Goal: Task Accomplishment & Management: Use online tool/utility

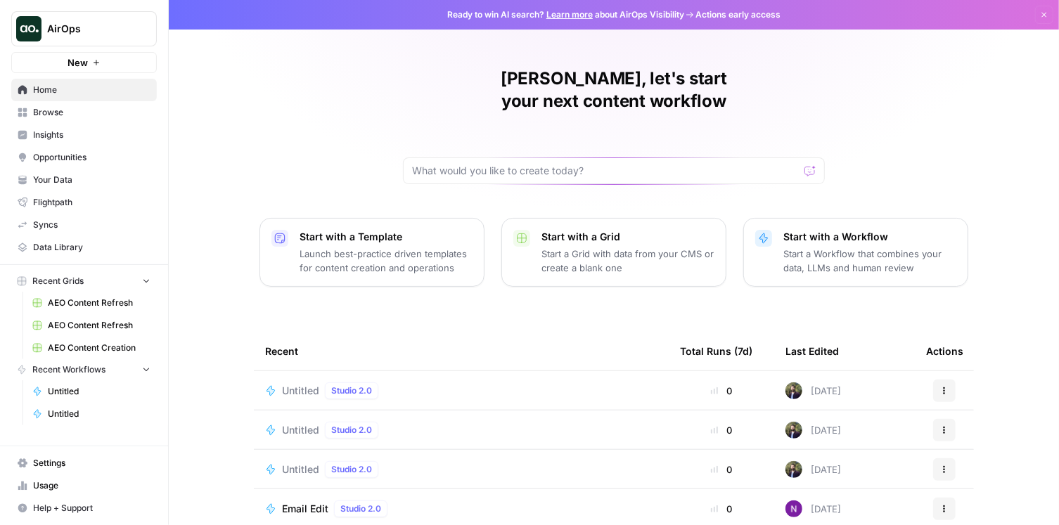
click at [74, 388] on span "Untitled" at bounding box center [99, 391] width 103 height 13
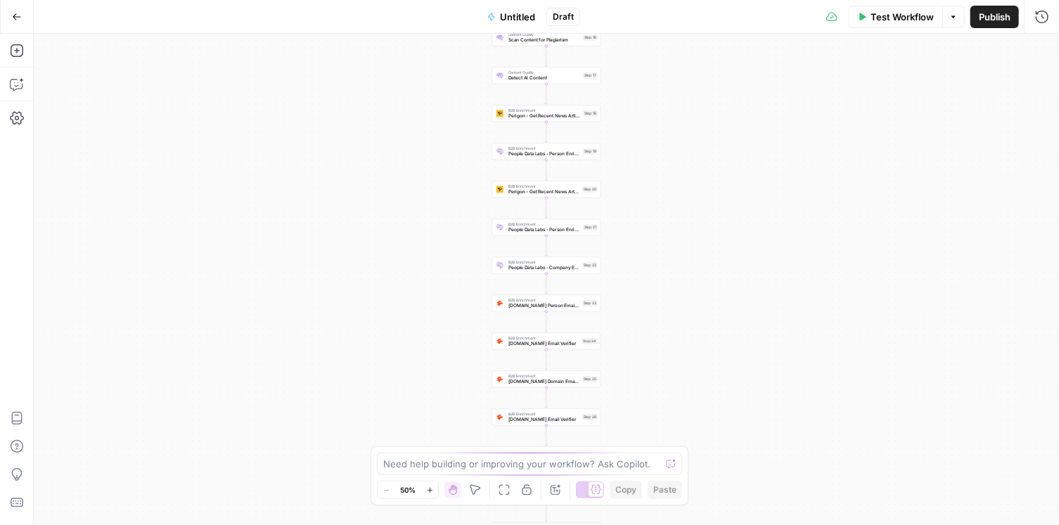
click at [18, 18] on icon "button" at bounding box center [17, 17] width 10 height 10
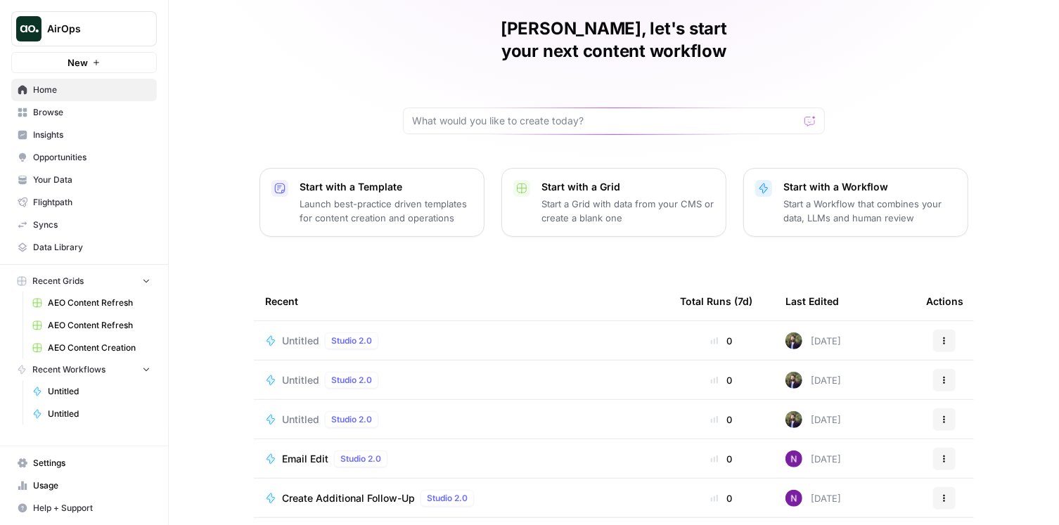
scroll to position [121, 0]
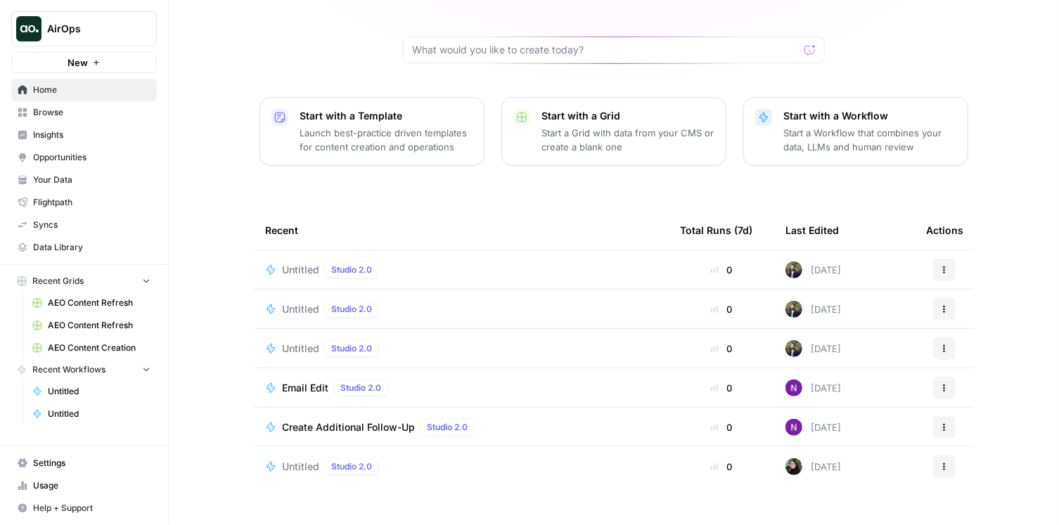
click at [296, 263] on span "Untitled" at bounding box center [300, 270] width 37 height 14
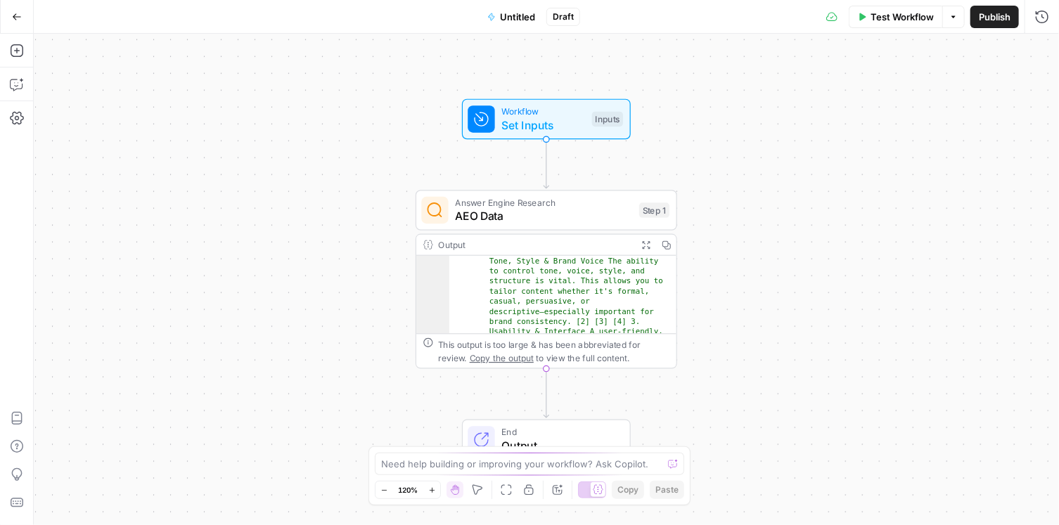
scroll to position [143, 0]
click at [18, 51] on icon "button" at bounding box center [17, 51] width 14 height 14
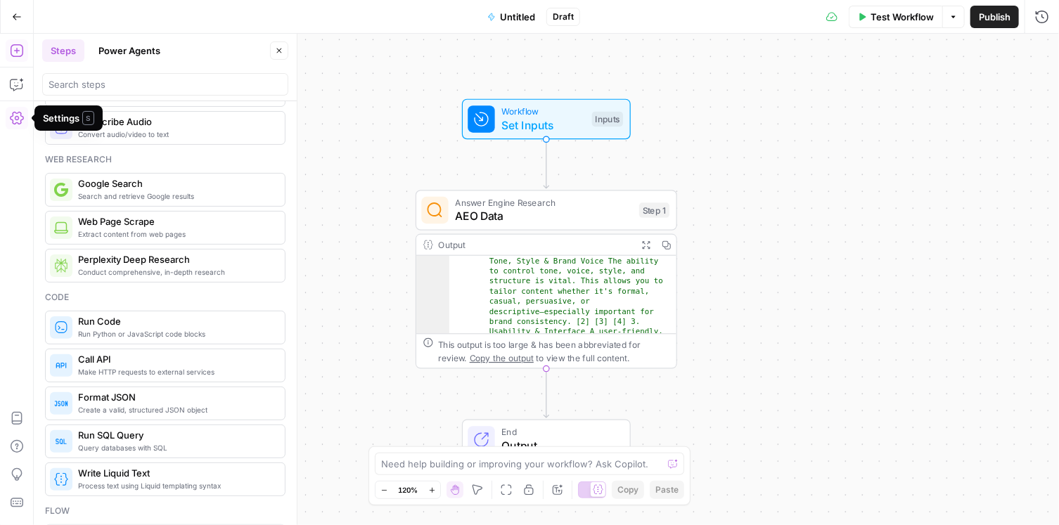
scroll to position [0, 0]
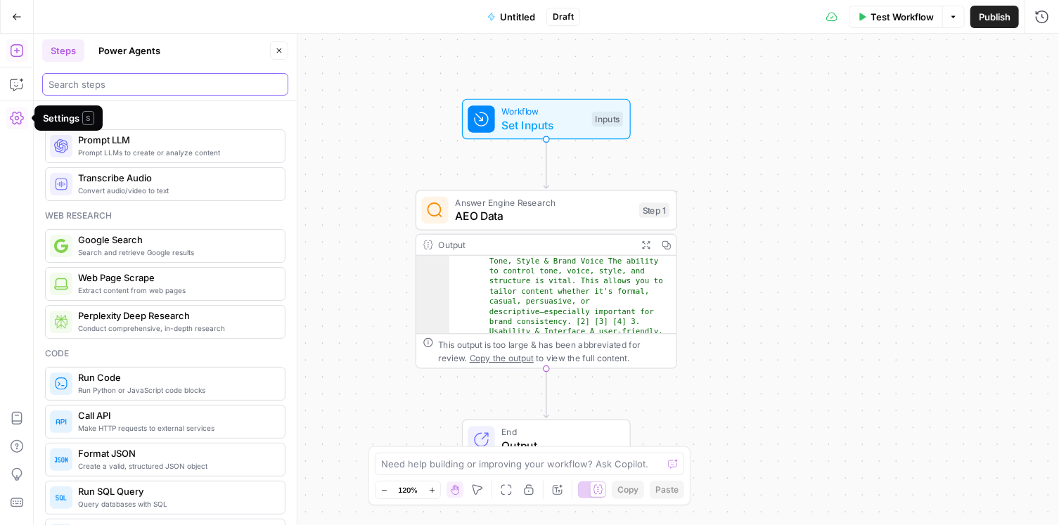
click at [139, 89] on input "search" at bounding box center [166, 84] width 234 height 14
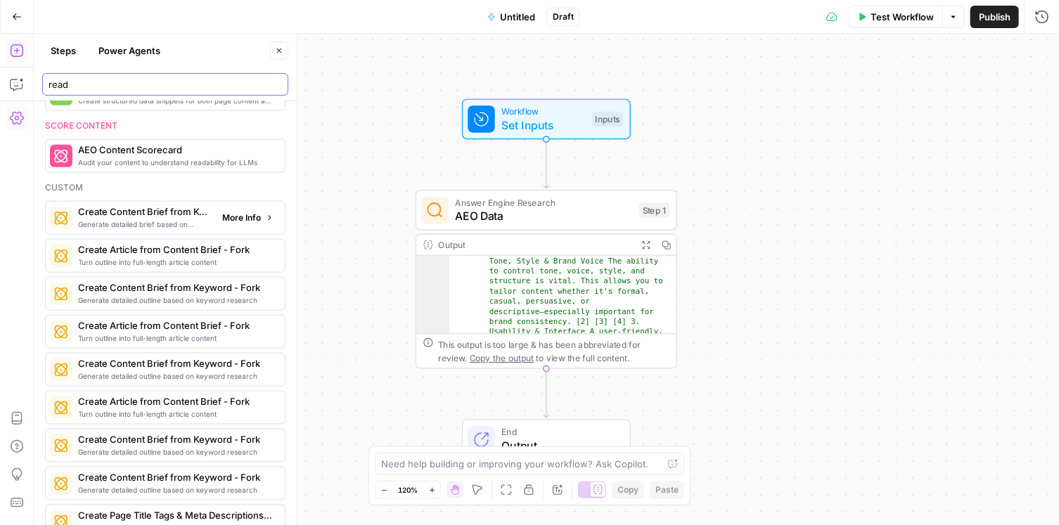
scroll to position [812, 0]
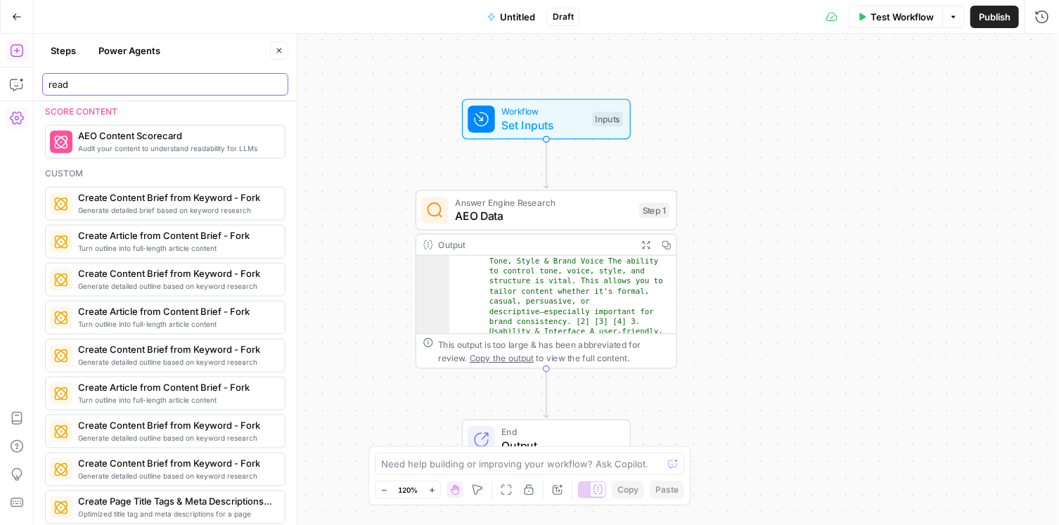
click at [90, 84] on input "read" at bounding box center [166, 84] width 234 height 14
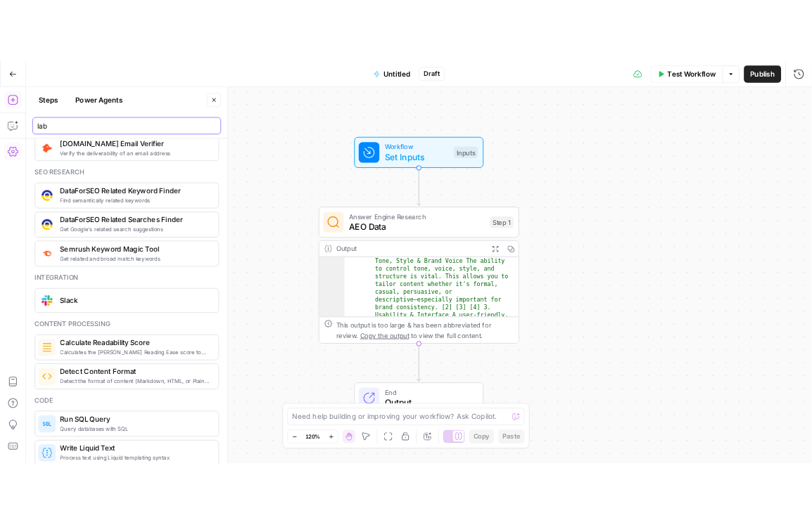
scroll to position [0, 0]
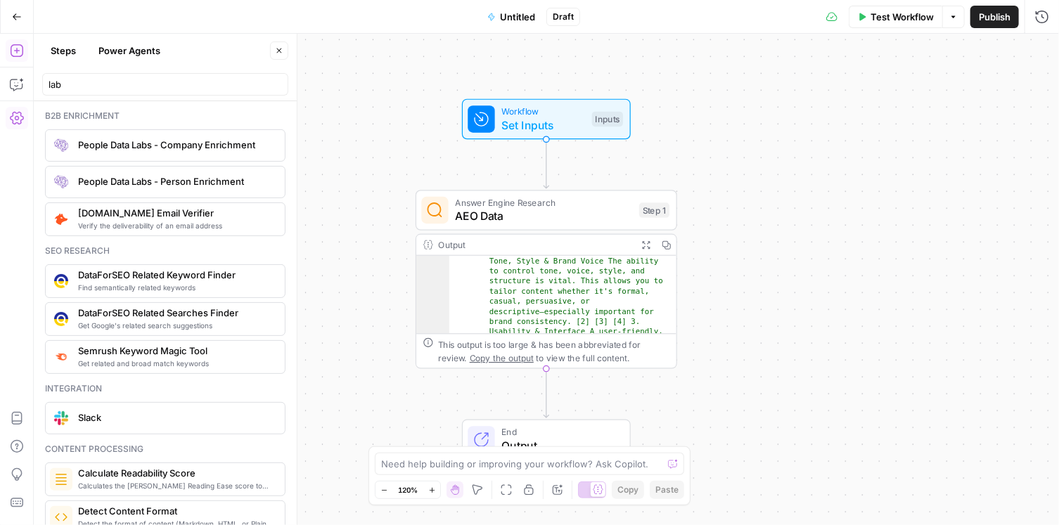
click at [133, 191] on div "People Data Labs - Person Enrichment" at bounding box center [164, 182] width 229 height 23
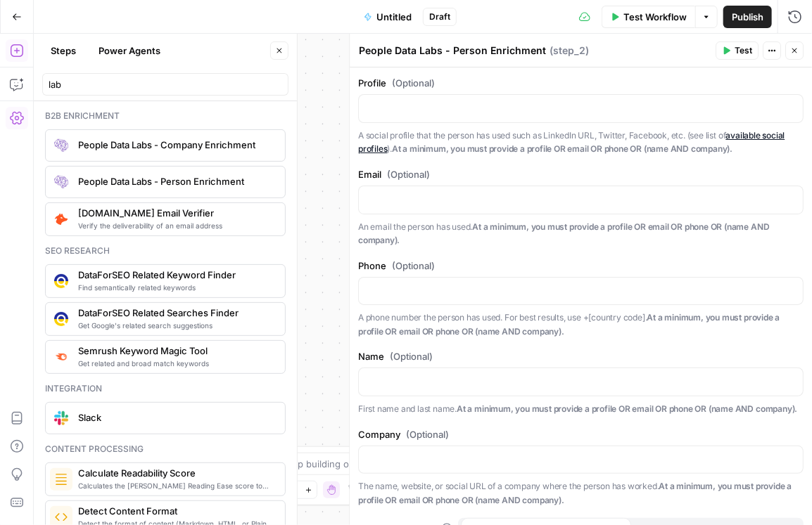
click at [212, 179] on span "People Data Labs - Person Enrichment" at bounding box center [176, 181] width 196 height 14
click at [248, 159] on div "People Data Labs - Company Enrichment" at bounding box center [165, 145] width 241 height 32
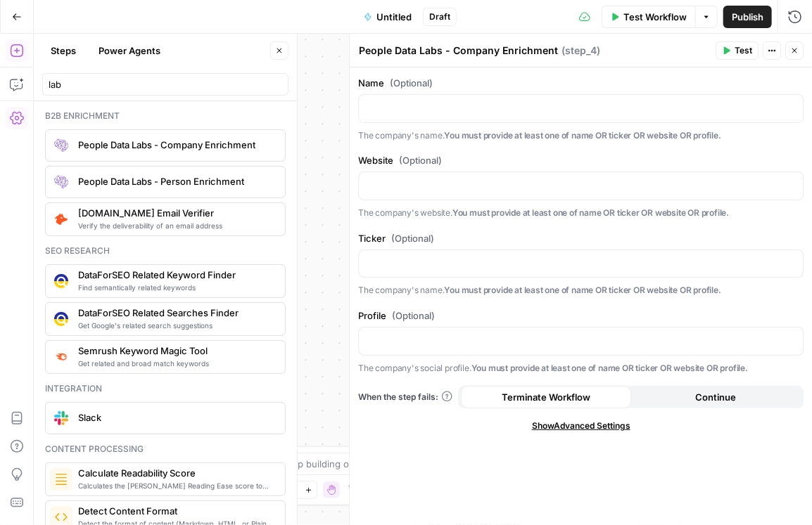
drag, startPoint x: 362, startPoint y: 137, endPoint x: 694, endPoint y: 131, distance: 332.1
click at [750, 136] on p "The company's name. You must provide at least one of name OR ticker OR website …" at bounding box center [580, 136] width 445 height 14
copy p "he company's name. You must provide at least one of name OR ticker OR website O…"
click at [717, 151] on div "Name (Optional) The company's name. You must provide at least one of name OR ti…" at bounding box center [581, 297] width 462 height 458
drag, startPoint x: 445, startPoint y: 131, endPoint x: 710, endPoint y: 145, distance: 264.9
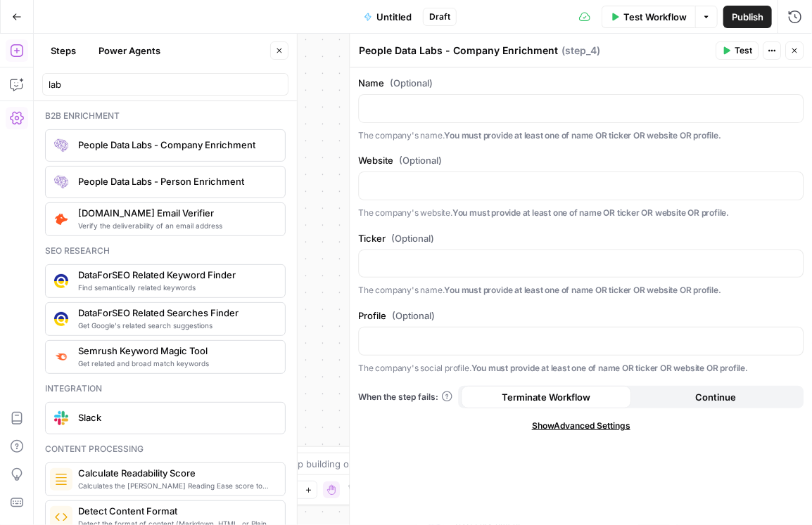
click at [710, 145] on div "Name (Optional) The company's name. You must provide at least one of name OR ti…" at bounding box center [581, 297] width 462 height 458
copy strong "You must provide at least one of name OR ticker OR website OR profile."
drag, startPoint x: 43, startPoint y: 113, endPoint x: 111, endPoint y: 114, distance: 68.2
click at [111, 114] on div "B2b enrichment People Data Labs - Company Enrichment People Data Labs - Person …" at bounding box center [165, 313] width 263 height 424
click at [111, 114] on div "B2b enrichment" at bounding box center [165, 116] width 241 height 13
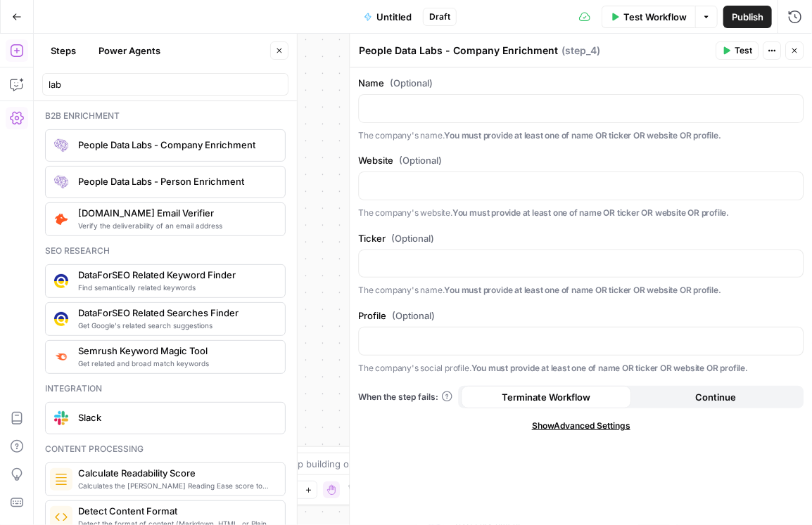
click at [111, 114] on div "B2b enrichment" at bounding box center [165, 116] width 241 height 13
click at [89, 117] on div "B2b enrichment" at bounding box center [165, 116] width 241 height 13
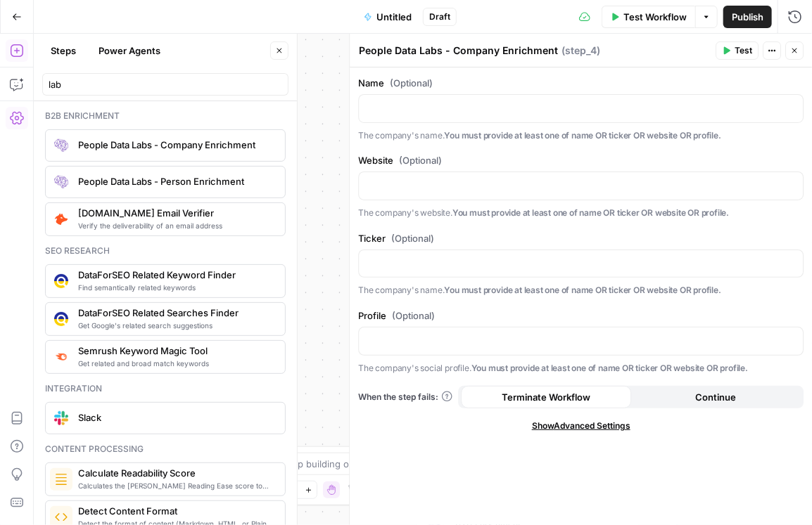
click at [89, 117] on div "B2b enrichment" at bounding box center [165, 116] width 241 height 13
click at [129, 78] on input "lab" at bounding box center [166, 84] width 234 height 14
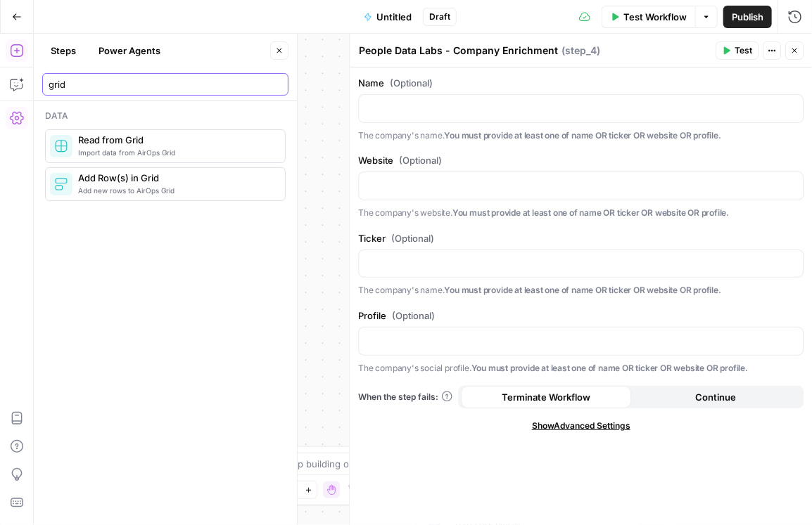
type input "grid"
click at [101, 148] on span "Import data from AirOps Grid" at bounding box center [176, 152] width 196 height 11
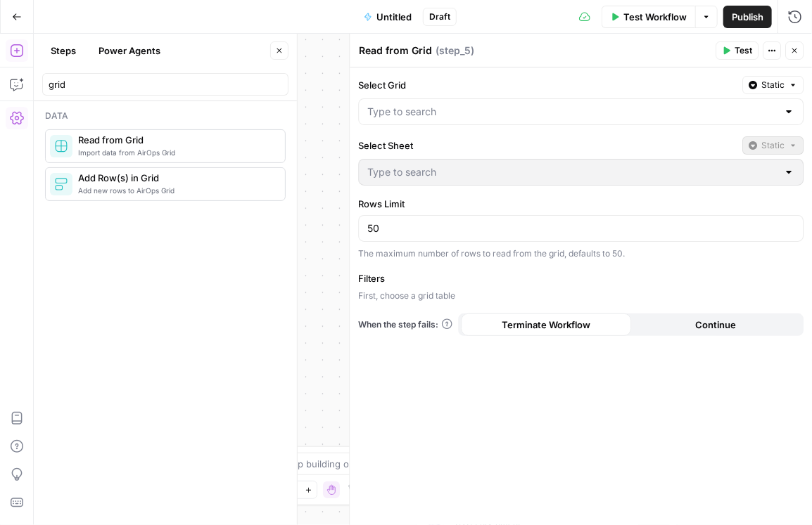
drag, startPoint x: 631, startPoint y: 253, endPoint x: 357, endPoint y: 255, distance: 274.3
click at [357, 255] on div "Select Grid Static Select Sheet Static Rows Limit 50 The maximum number of rows…" at bounding box center [581, 297] width 462 height 458
click at [401, 255] on div "The maximum number of rows to read from the grid, defaults to 50." at bounding box center [580, 254] width 445 height 13
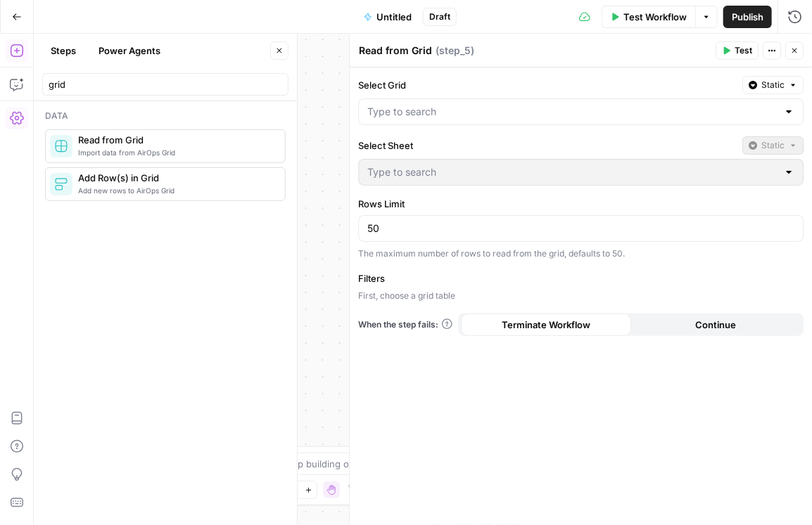
click at [401, 255] on div "The maximum number of rows to read from the grid, defaults to 50." at bounding box center [580, 254] width 445 height 13
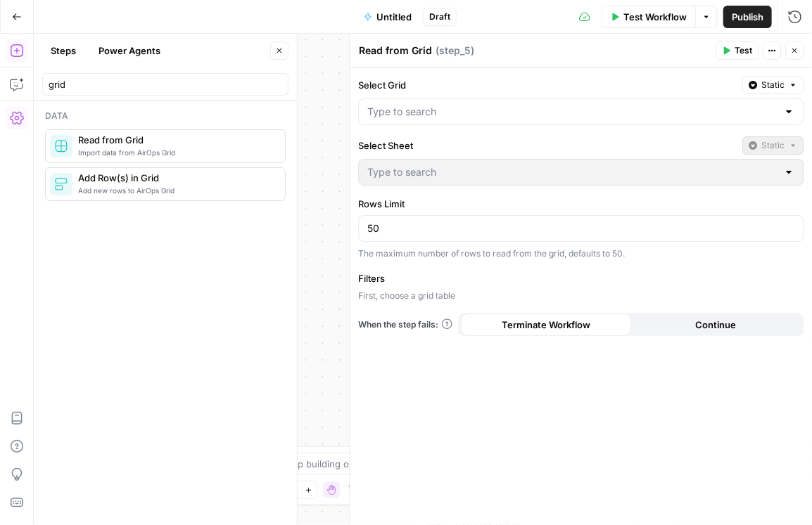
click at [401, 255] on div "The maximum number of rows to read from the grid, defaults to 50." at bounding box center [580, 254] width 445 height 13
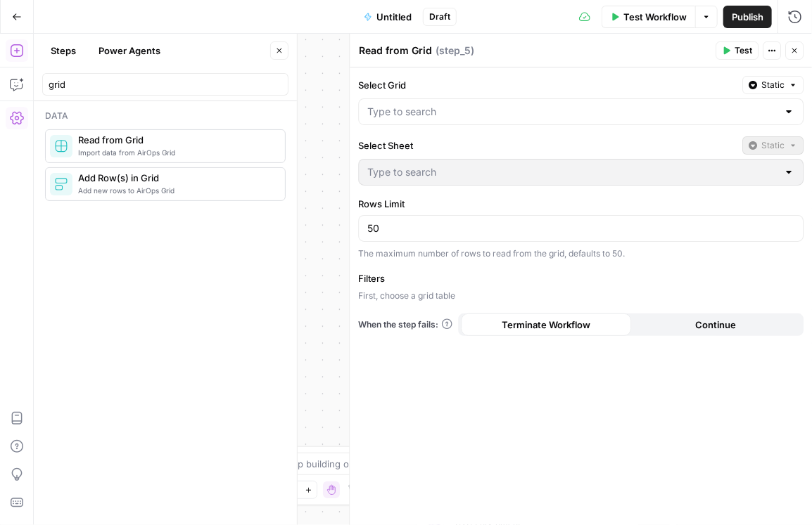
click at [415, 261] on div "Select Grid Static Select Sheet Static Rows Limit 50 The maximum number of rows…" at bounding box center [581, 297] width 462 height 458
click at [793, 49] on icon "button" at bounding box center [794, 50] width 8 height 8
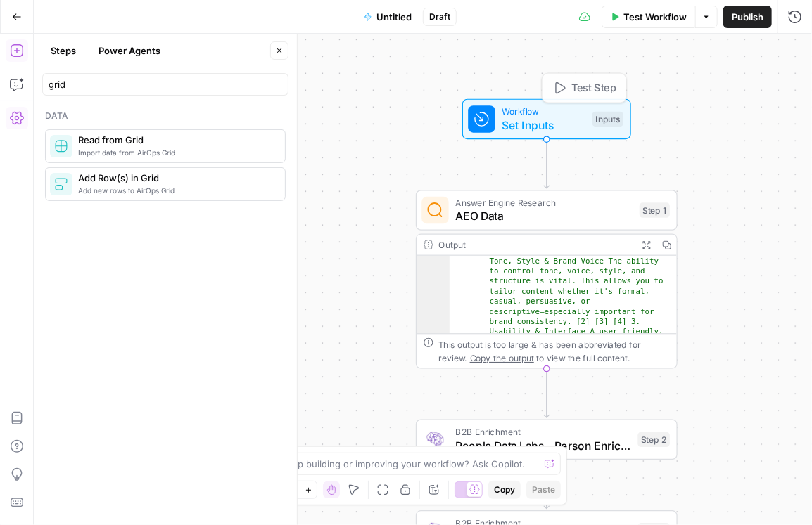
click at [381, 75] on div "Workflow Set Inputs Inputs Test Step Answer Engine Research AEO Data Step 1 Out…" at bounding box center [423, 280] width 778 height 492
click at [281, 49] on icon "button" at bounding box center [279, 51] width 5 height 5
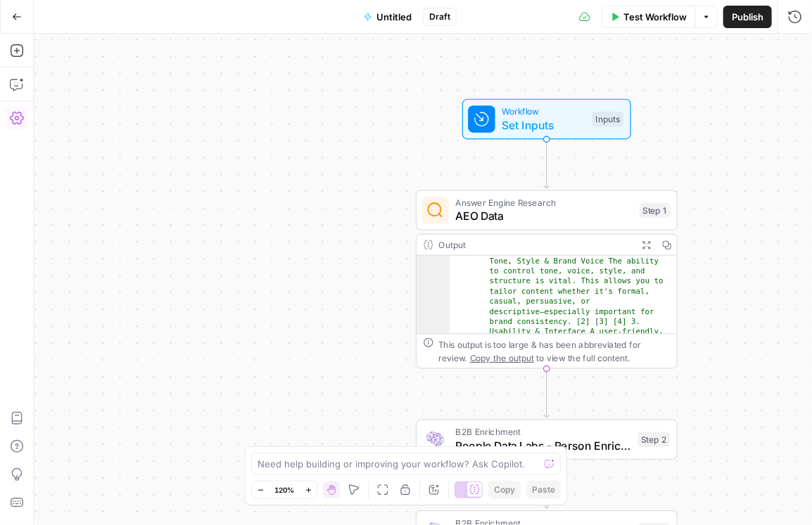
click at [11, 18] on button "Go Back" at bounding box center [16, 16] width 25 height 25
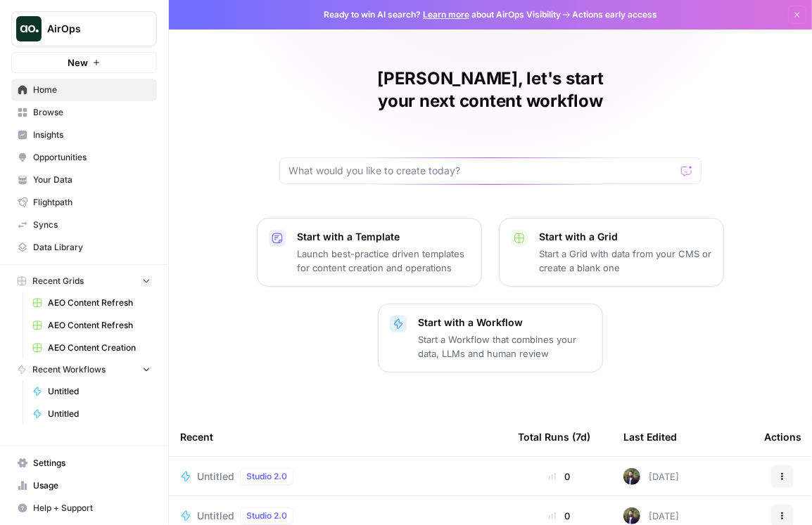
click at [89, 400] on link "Untitled" at bounding box center [91, 392] width 131 height 23
